Goal: Navigation & Orientation: Find specific page/section

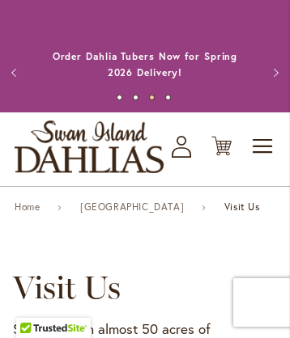
click at [100, 173] on img "store logo" at bounding box center [89, 147] width 149 height 53
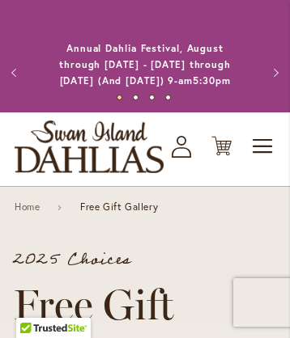
click at [192, 158] on link "My Account Log In/Register" at bounding box center [182, 147] width 20 height 22
